Goal: Task Accomplishment & Management: Manage account settings

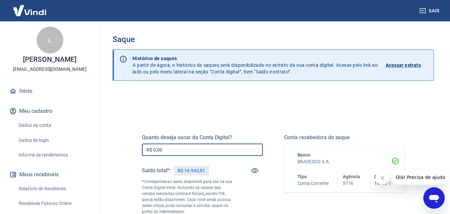
click at [194, 145] on input "R$ 0,00" at bounding box center [202, 149] width 121 height 12
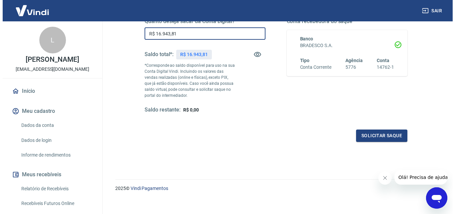
scroll to position [116, 0]
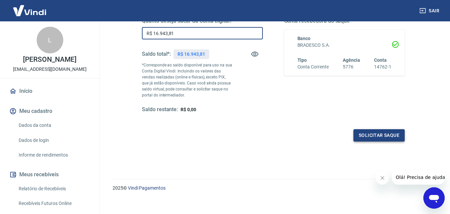
type input "R$ 16.943,81"
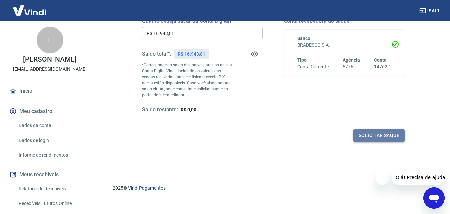
click at [380, 131] on button "Solicitar saque" at bounding box center [379, 135] width 51 height 12
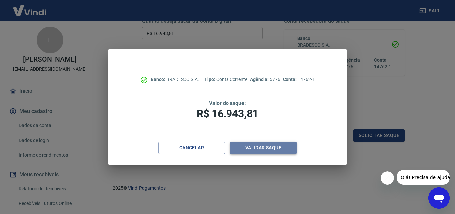
click at [284, 144] on button "Validar saque" at bounding box center [263, 147] width 67 height 12
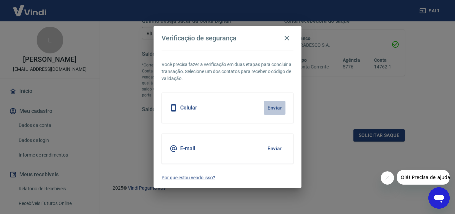
click at [274, 109] on button "Enviar" at bounding box center [275, 108] width 22 height 14
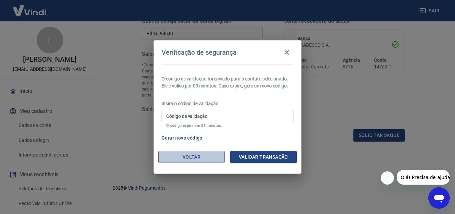
click at [192, 158] on button "Voltar" at bounding box center [191, 157] width 67 height 12
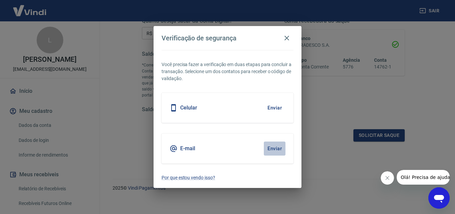
click at [276, 148] on button "Enviar" at bounding box center [275, 148] width 22 height 14
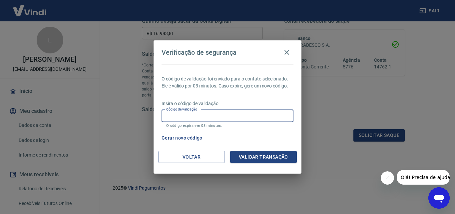
click at [240, 113] on input "Código de validação" at bounding box center [228, 116] width 132 height 12
type input "600811"
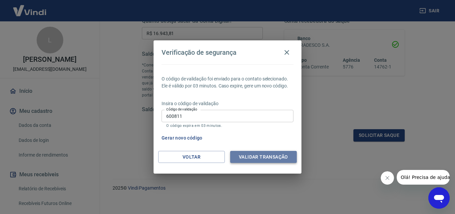
click at [258, 153] on button "Validar transação" at bounding box center [263, 157] width 67 height 12
